Goal: Information Seeking & Learning: Find specific page/section

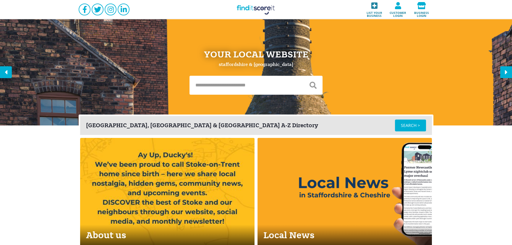
click at [378, 4] on icon at bounding box center [374, 5] width 20 height 7
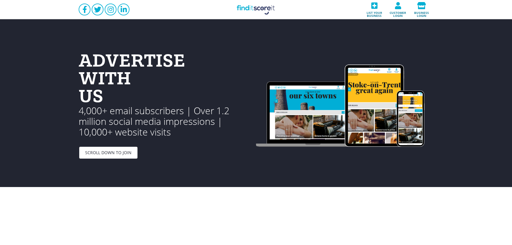
click at [257, 9] on link "Find it Score it" at bounding box center [255, 9] width 59 height 19
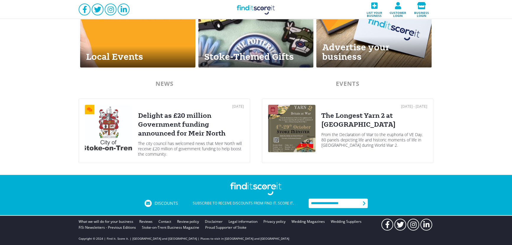
scroll to position [290, 0]
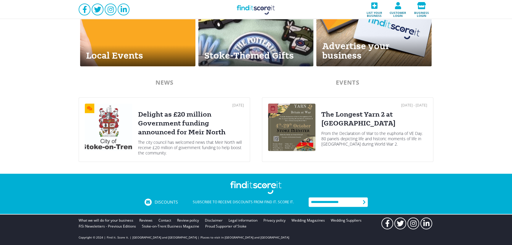
click at [304, 216] on div "What we will do for your business Reviews Contact Review policy Disclaimer Lega…" at bounding box center [256, 229] width 512 height 31
click at [301, 218] on link "Wedding Magazines" at bounding box center [307, 220] width 33 height 6
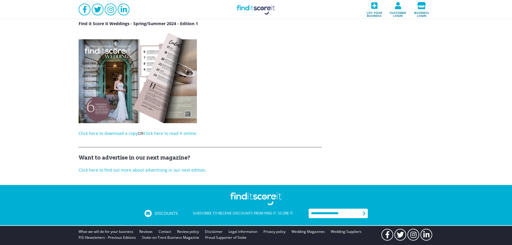
scroll to position [201, 0]
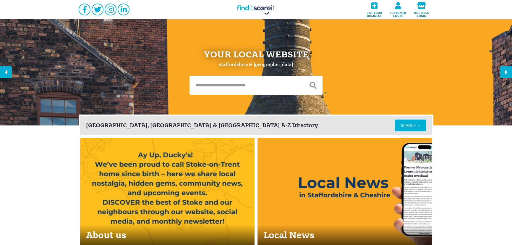
click at [210, 82] on input "text" at bounding box center [246, 85] width 114 height 19
type input "**********"
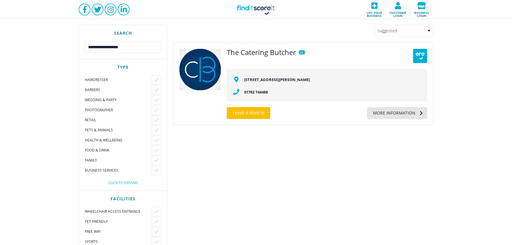
click at [398, 111] on div "More information" at bounding box center [391, 113] width 48 height 12
drag, startPoint x: 260, startPoint y: 11, endPoint x: 265, endPoint y: 16, distance: 7.1
click at [260, 11] on link "Find it Score it" at bounding box center [255, 9] width 59 height 19
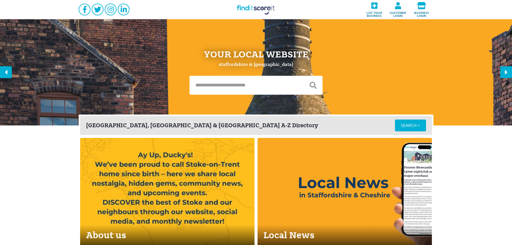
click at [262, 85] on input "text" at bounding box center [246, 85] width 114 height 19
type input "******"
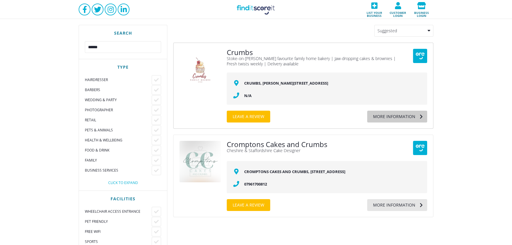
click at [387, 118] on div "More information" at bounding box center [391, 117] width 48 height 12
